Goal: Task Accomplishment & Management: Use online tool/utility

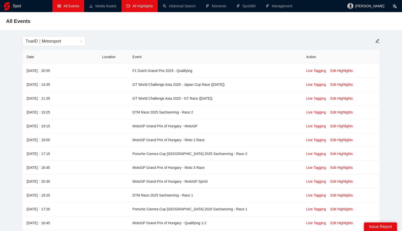
click at [135, 8] on link "All Highlights" at bounding box center [139, 6] width 26 height 4
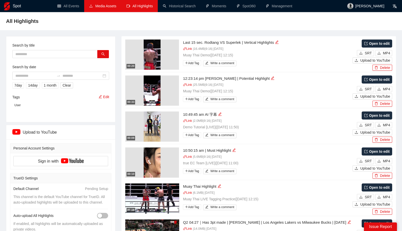
click at [102, 7] on link "Media Assets" at bounding box center [102, 6] width 27 height 4
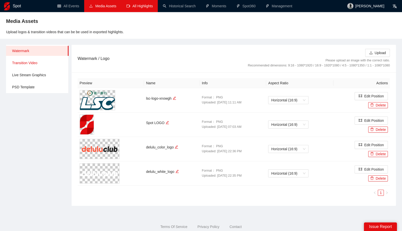
click at [41, 65] on span "Transition Video" at bounding box center [38, 63] width 52 height 10
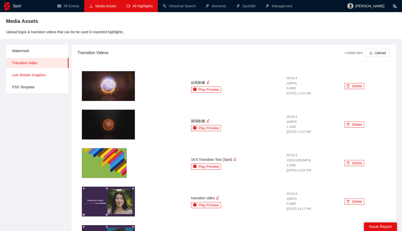
click at [40, 73] on span "Live Stream Graphics" at bounding box center [38, 75] width 52 height 10
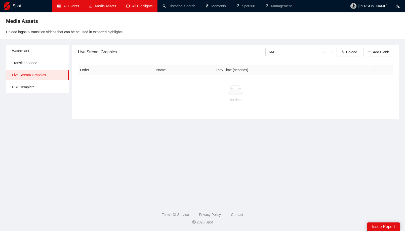
click at [67, 6] on link "All Events" at bounding box center [68, 6] width 22 height 4
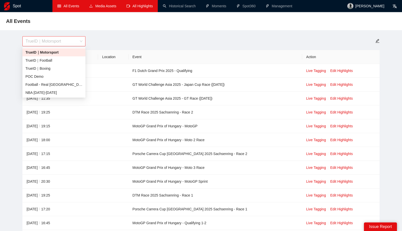
click at [82, 41] on span "TrueID｜Motorsport" at bounding box center [53, 42] width 57 height 10
click at [62, 60] on div "TrueID｜Football" at bounding box center [53, 61] width 57 height 6
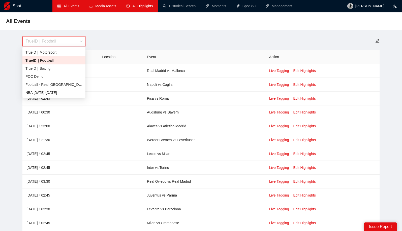
click at [72, 41] on span "TrueID｜Football" at bounding box center [53, 42] width 57 height 10
click at [44, 68] on div "TrueID｜Boxing" at bounding box center [53, 69] width 57 height 6
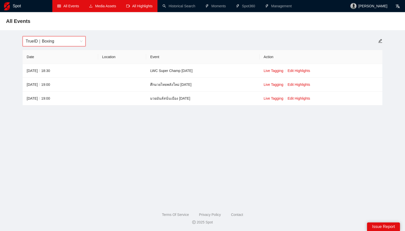
click at [66, 41] on span "TrueID｜Boxing" at bounding box center [54, 42] width 57 height 10
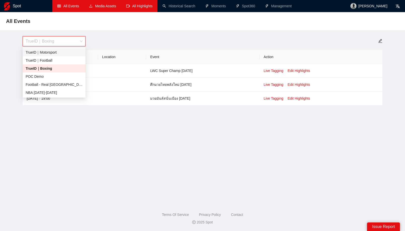
click at [56, 54] on div "TrueID｜Motorsport" at bounding box center [54, 53] width 57 height 6
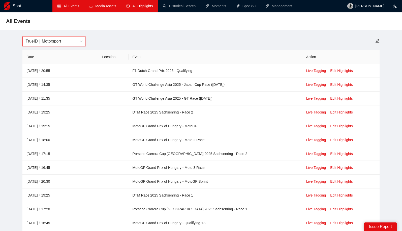
click at [72, 39] on span "TrueID｜Motorsport" at bounding box center [53, 42] width 57 height 10
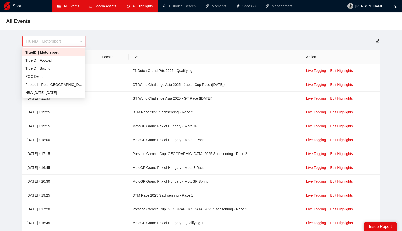
click at [55, 55] on div "TrueID｜Motorsport" at bounding box center [53, 52] width 63 height 8
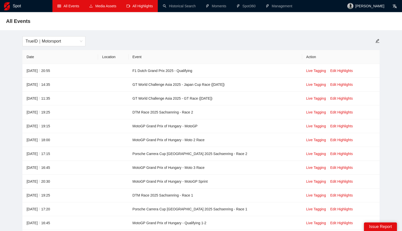
click at [54, 58] on th "Date" at bounding box center [60, 57] width 76 height 14
click at [65, 43] on span "TrueID｜Motorsport" at bounding box center [53, 42] width 57 height 10
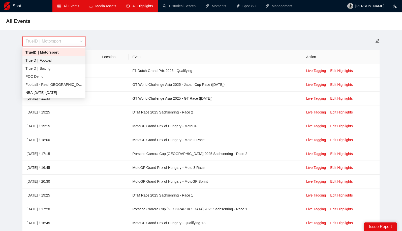
click at [54, 60] on div "TrueID｜Football" at bounding box center [53, 61] width 57 height 6
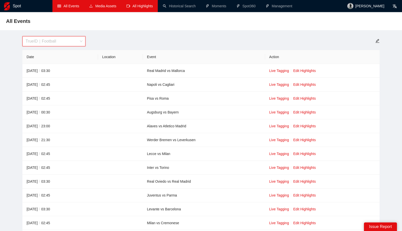
click at [63, 45] on span "TrueID｜Football" at bounding box center [53, 42] width 57 height 10
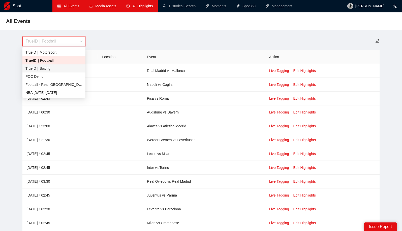
click at [44, 66] on div "TrueID｜Boxing" at bounding box center [53, 69] width 57 height 6
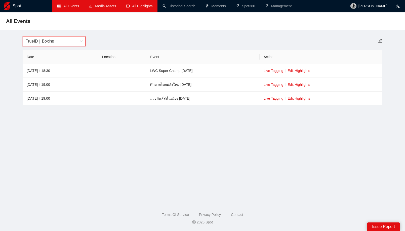
click at [63, 41] on span "TrueID｜Boxing" at bounding box center [54, 42] width 57 height 10
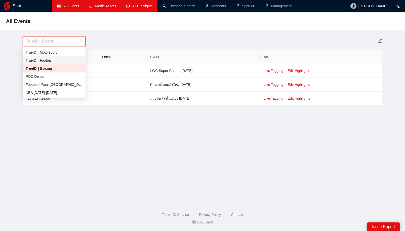
click at [48, 58] on div "TrueID｜Football" at bounding box center [54, 61] width 57 height 6
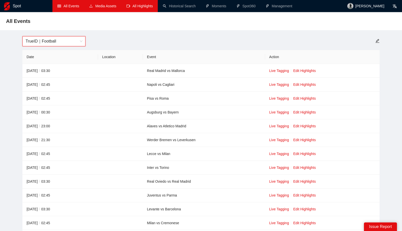
click at [67, 40] on span "TrueID｜Football" at bounding box center [53, 42] width 57 height 10
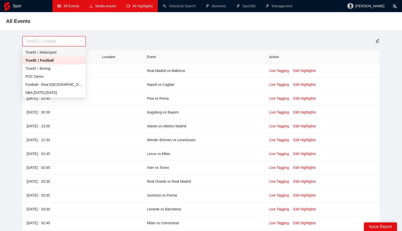
click at [49, 55] on div "TrueID｜Motorsport" at bounding box center [53, 52] width 63 height 8
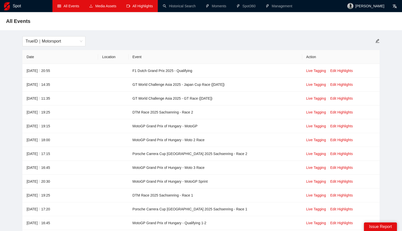
click at [251, 46] on div "TrueID｜Motorsport" at bounding box center [200, 41] width 363 height 10
click at [107, 8] on link "Media Assets" at bounding box center [102, 6] width 27 height 4
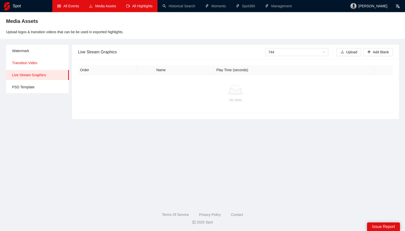
click at [35, 64] on span "Transition Video" at bounding box center [38, 63] width 53 height 10
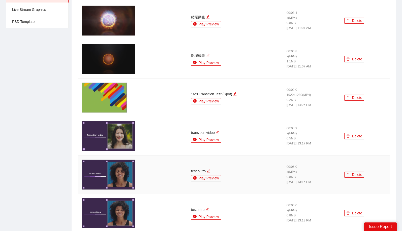
scroll to position [25, 0]
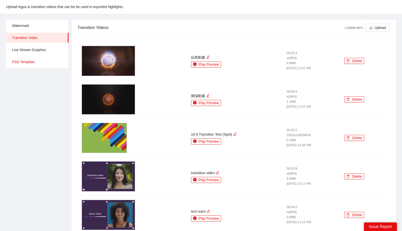
click at [40, 56] on ul "Watermark Transition Video Live Stream Graphics PSD Template" at bounding box center [37, 44] width 62 height 48
click at [39, 51] on span "Live Stream Graphics" at bounding box center [38, 50] width 52 height 10
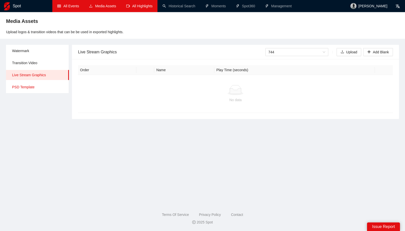
click at [15, 83] on span "PSD Template" at bounding box center [38, 87] width 53 height 10
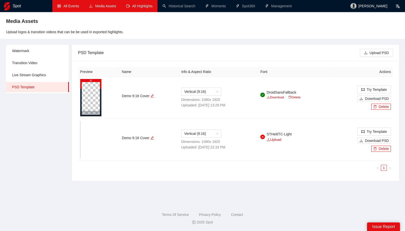
click at [149, 8] on link "All Highlights" at bounding box center [139, 6] width 26 height 4
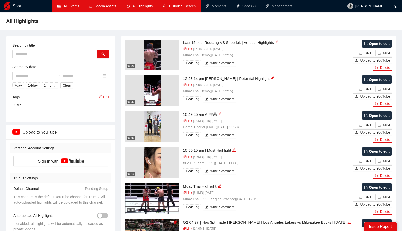
click at [176, 4] on link "Historical Search" at bounding box center [179, 6] width 33 height 4
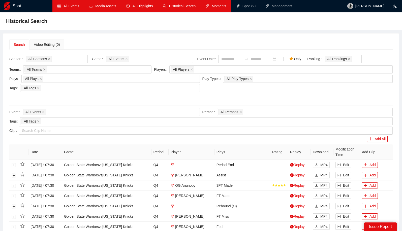
click at [216, 7] on link "Moments" at bounding box center [215, 6] width 21 height 4
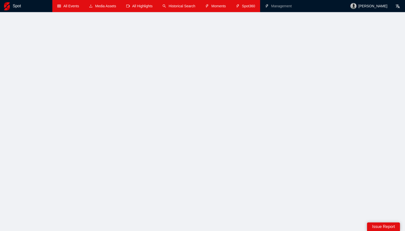
click at [247, 8] on link "Spot360" at bounding box center [245, 6] width 19 height 4
click at [79, 4] on link "All Events" at bounding box center [68, 6] width 22 height 4
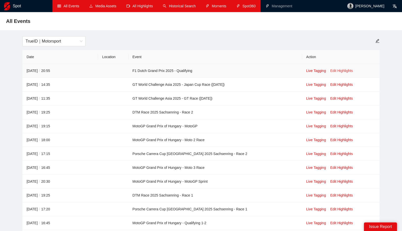
click at [336, 71] on link "Edit Highlights" at bounding box center [341, 71] width 23 height 4
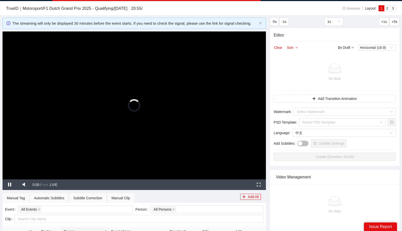
scroll to position [1, 0]
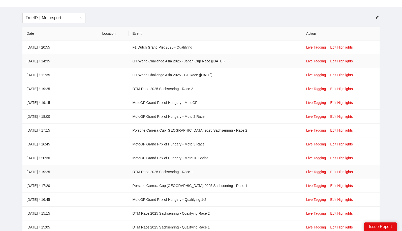
scroll to position [106, 0]
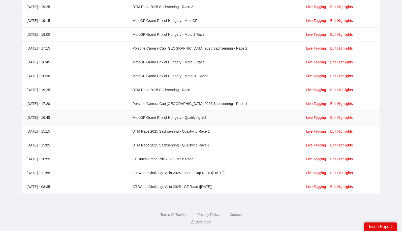
click at [343, 119] on link "Edit Highlights" at bounding box center [341, 118] width 23 height 4
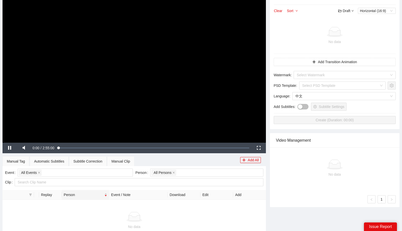
scroll to position [26, 0]
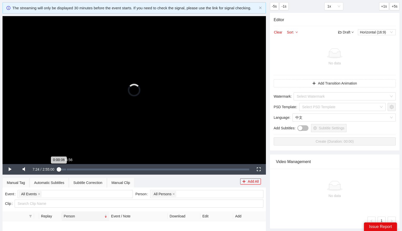
click at [67, 170] on div "Loaded : 0.40% 0:06:56 0:00:06" at bounding box center [154, 170] width 190 height 2
click at [82, 170] on div "Loaded : 4.34% 0:19:40 0:07:25" at bounding box center [154, 170] width 188 height 2
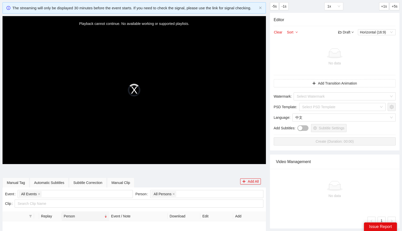
click at [134, 91] on div "Playback cannot continue. No available working or supported playlists." at bounding box center [134, 90] width 263 height 148
click at [135, 89] on div "Playback cannot continue. No available working or supported playlists." at bounding box center [134, 90] width 263 height 148
